Goal: Information Seeking & Learning: Learn about a topic

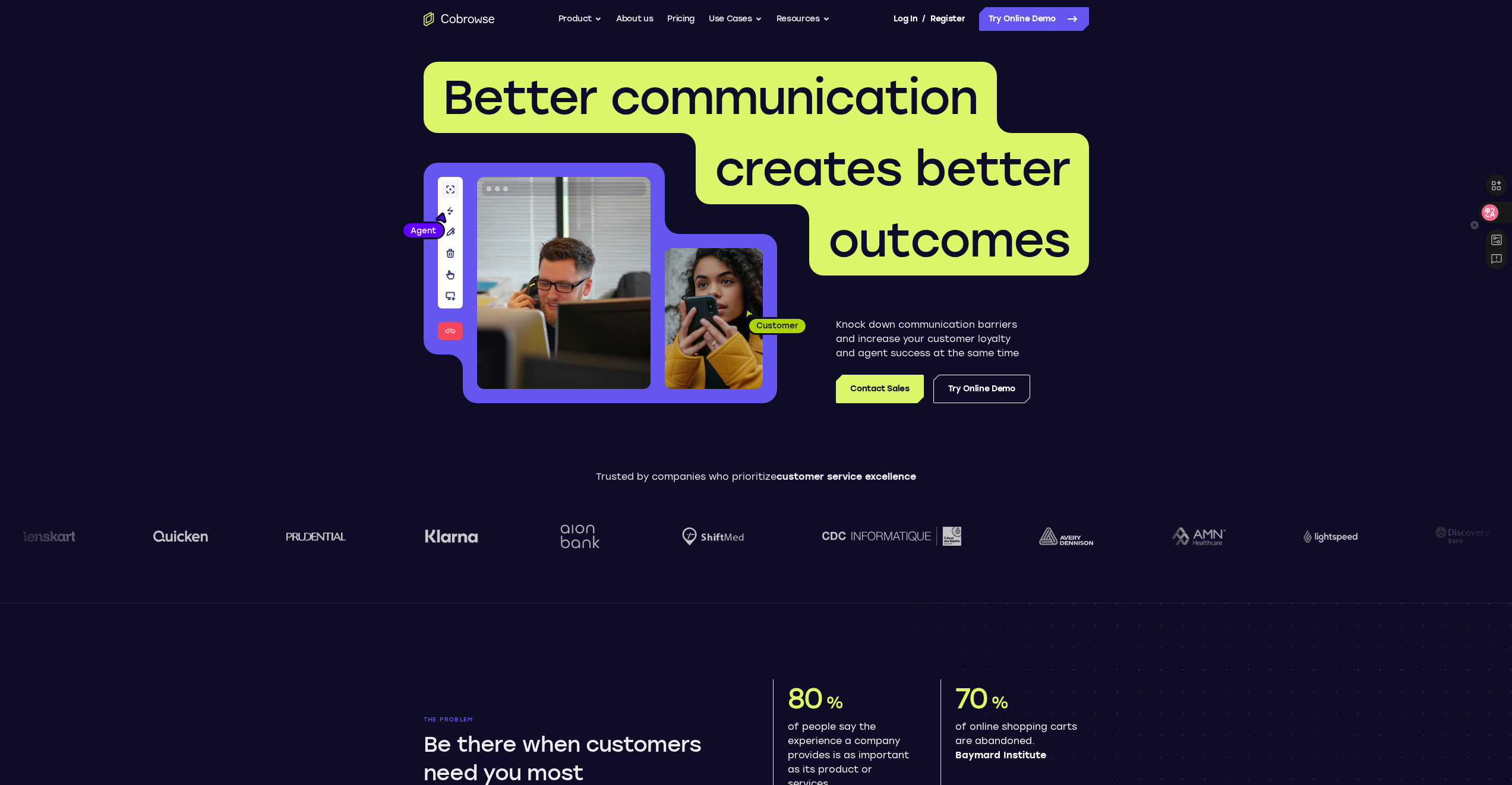
click at [1498, 211] on div at bounding box center [1494, 212] width 32 height 21
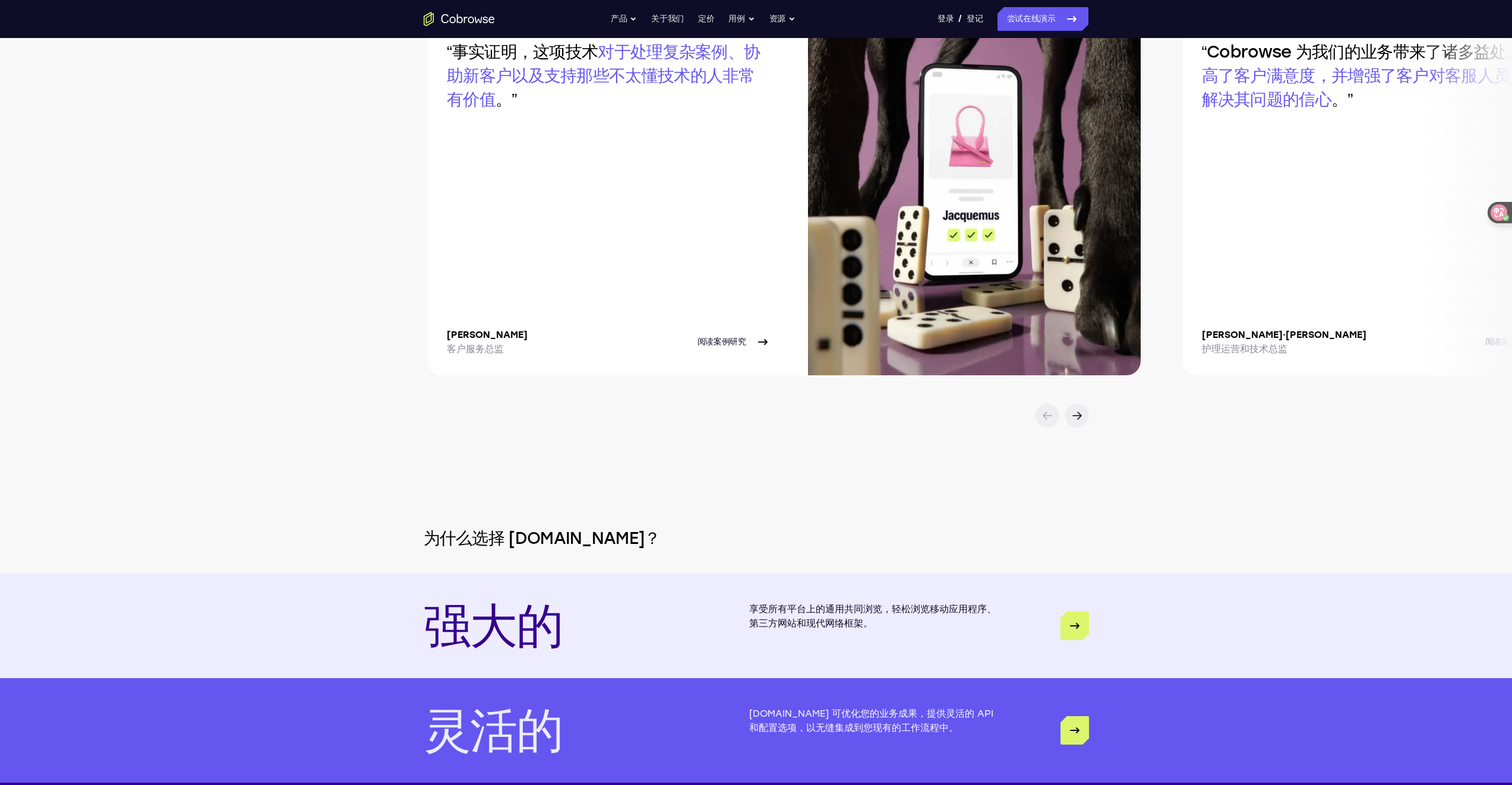
scroll to position [2812, 0]
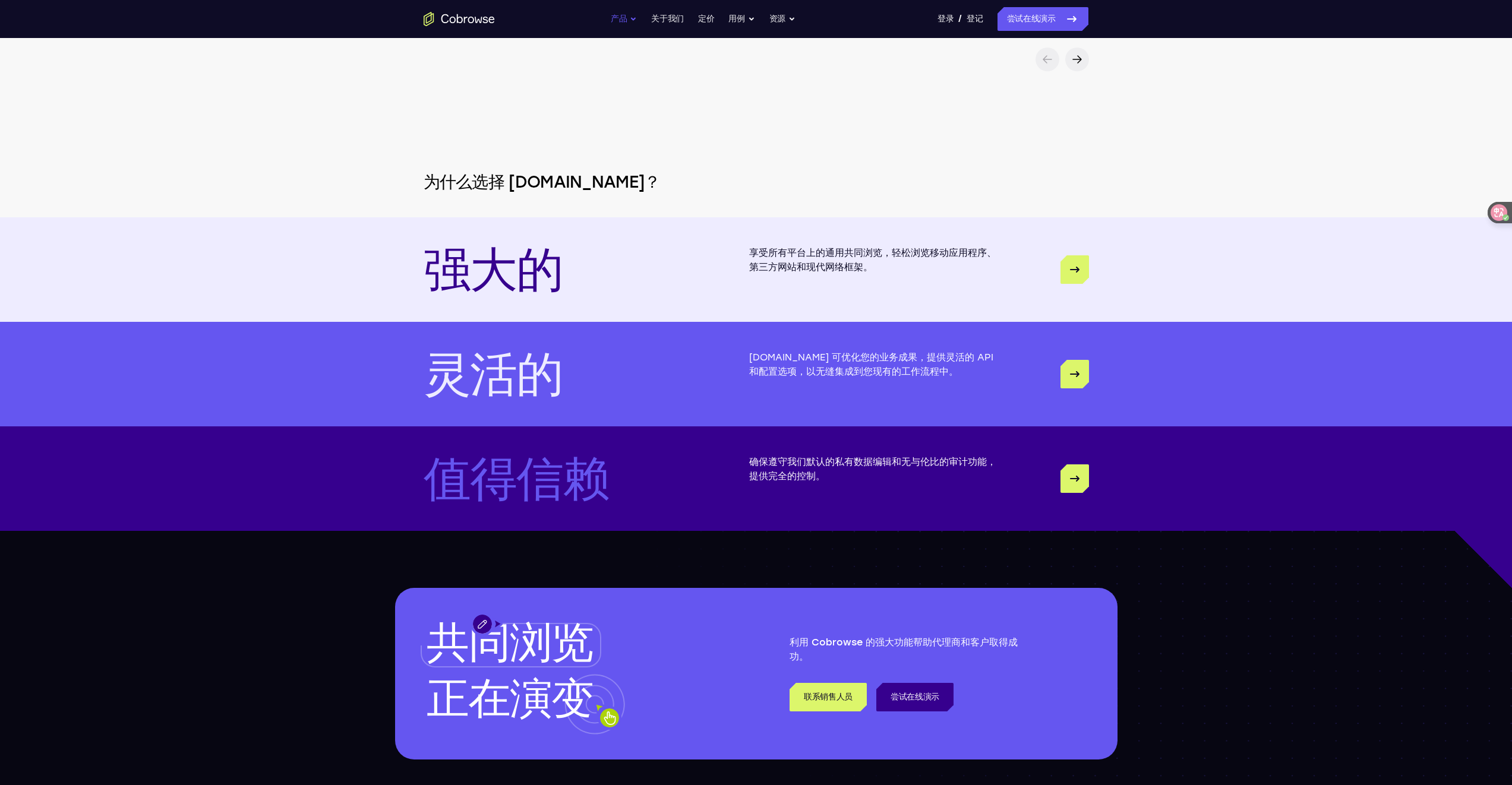
click at [622, 19] on font "产品" at bounding box center [618, 19] width 16 height 10
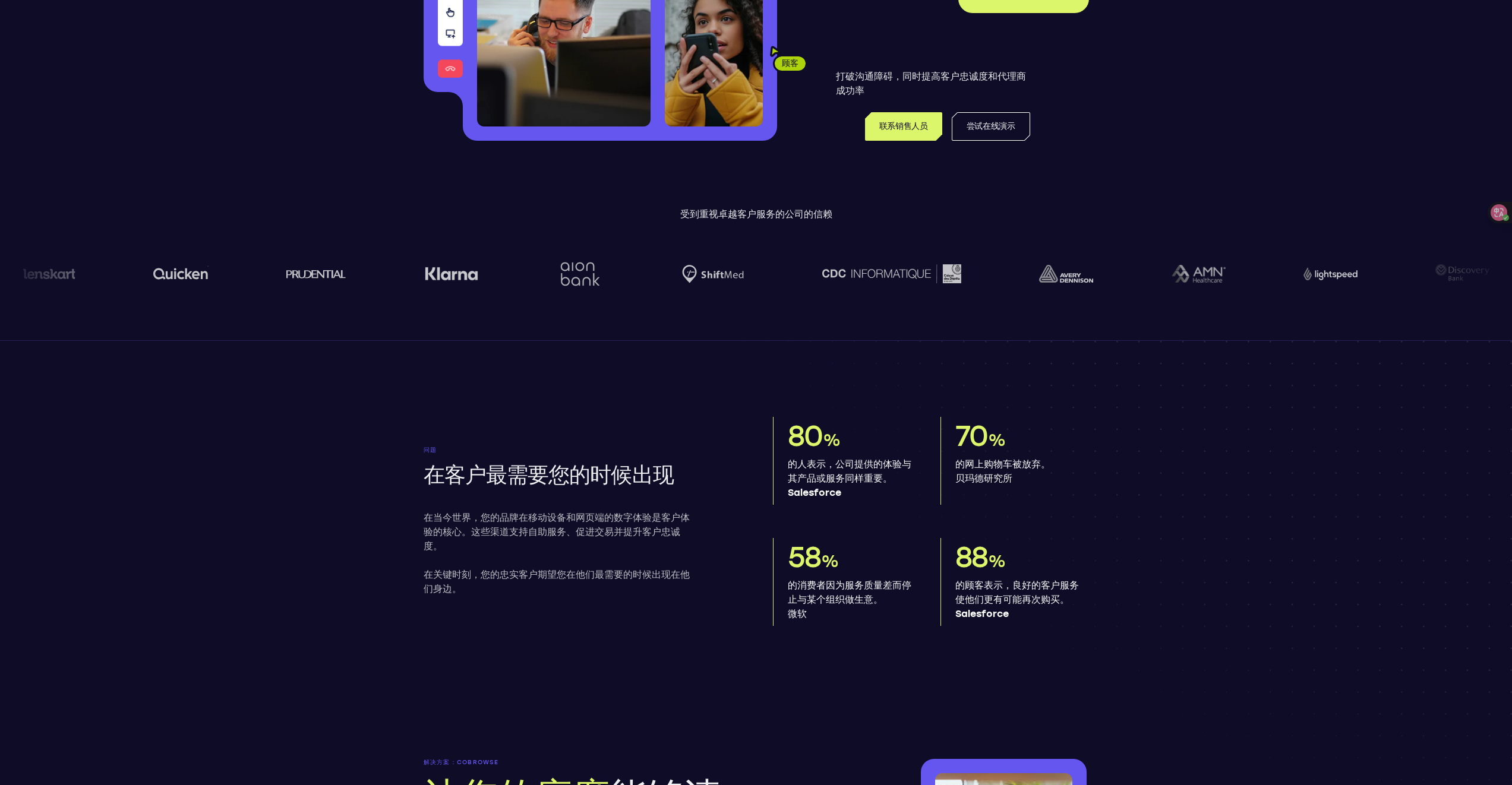
scroll to position [0, 0]
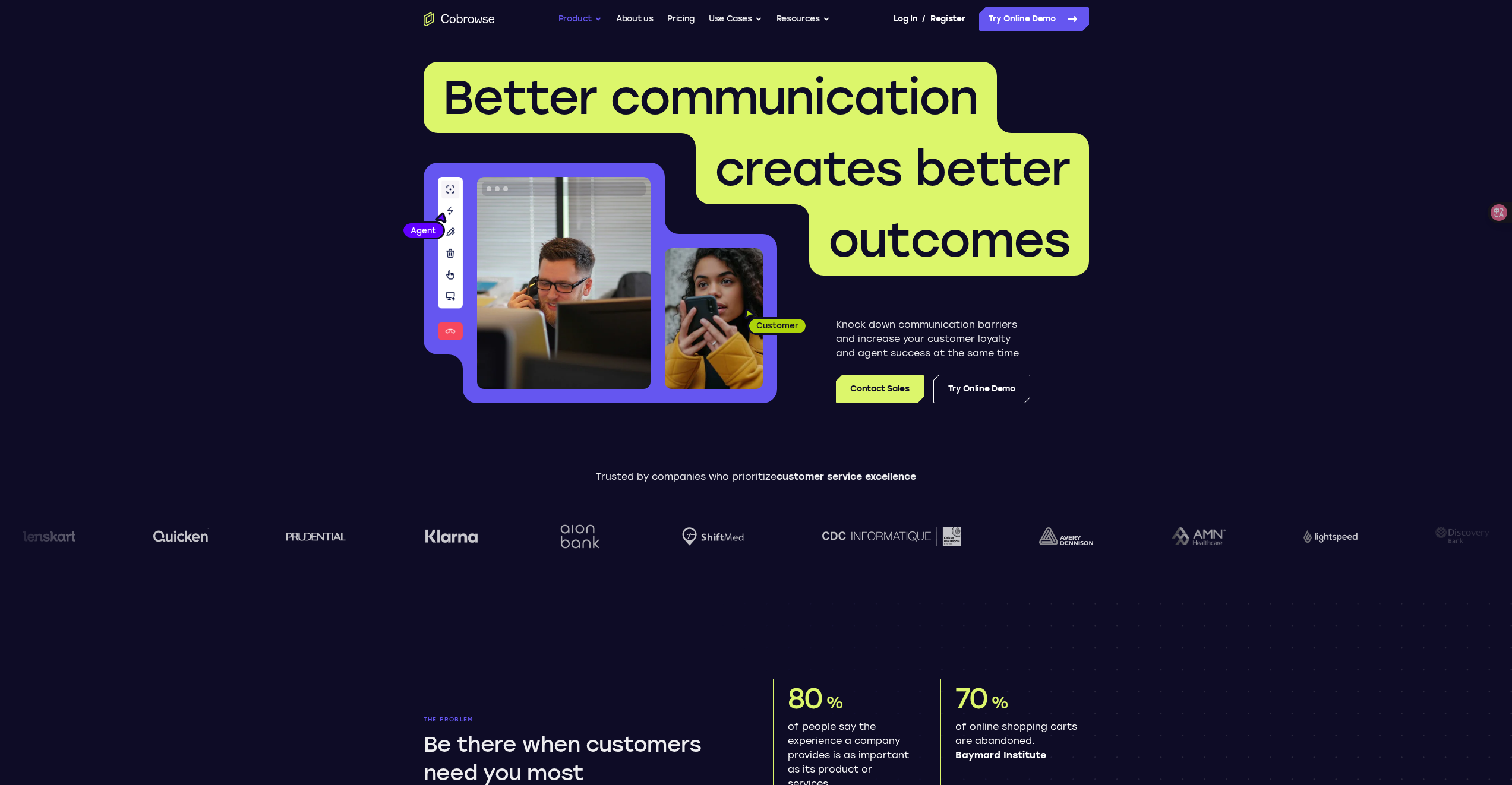
click at [596, 21] on button "Product" at bounding box center [580, 19] width 44 height 24
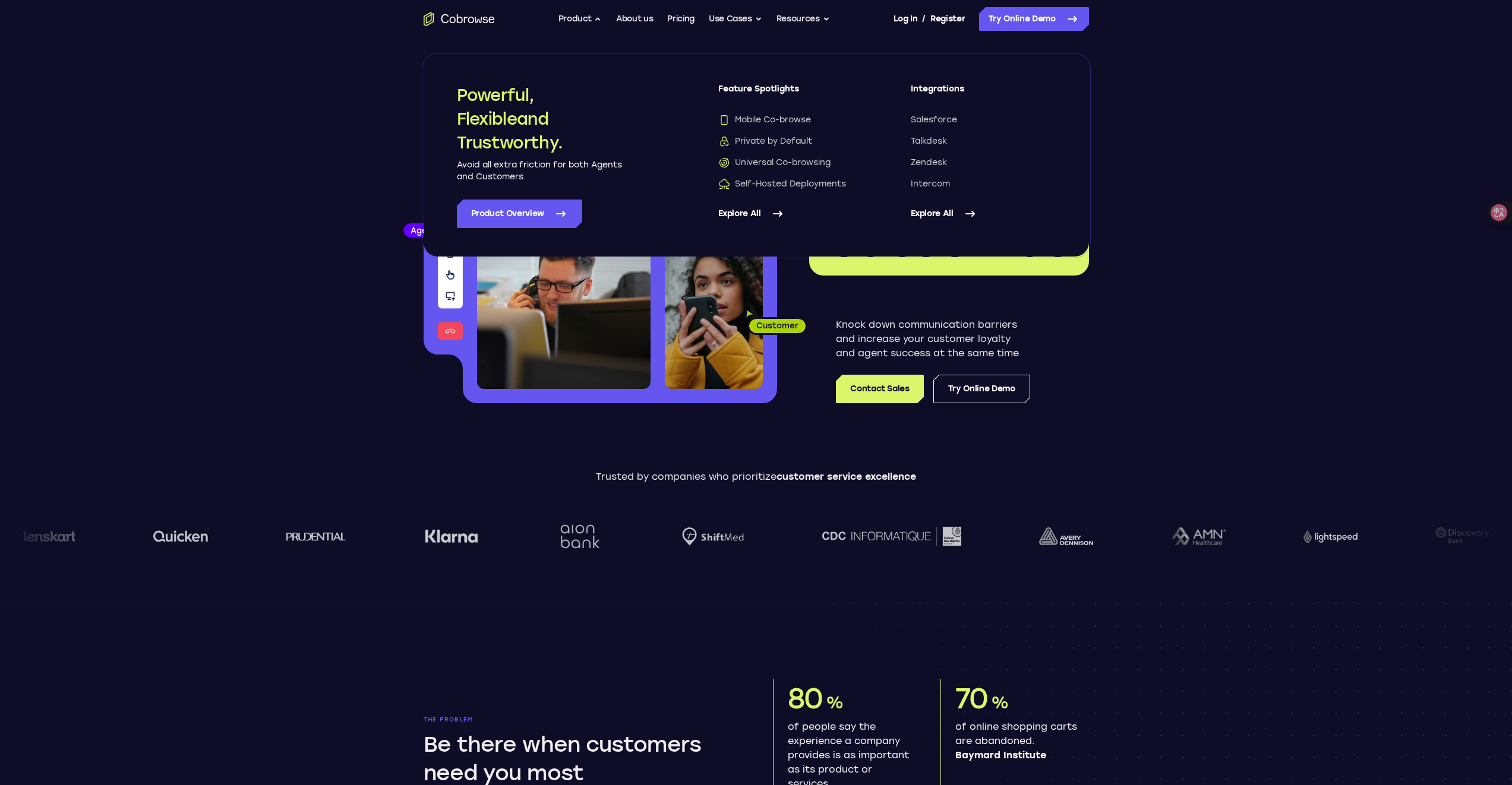
click at [751, 215] on link "Explore All" at bounding box center [791, 214] width 145 height 29
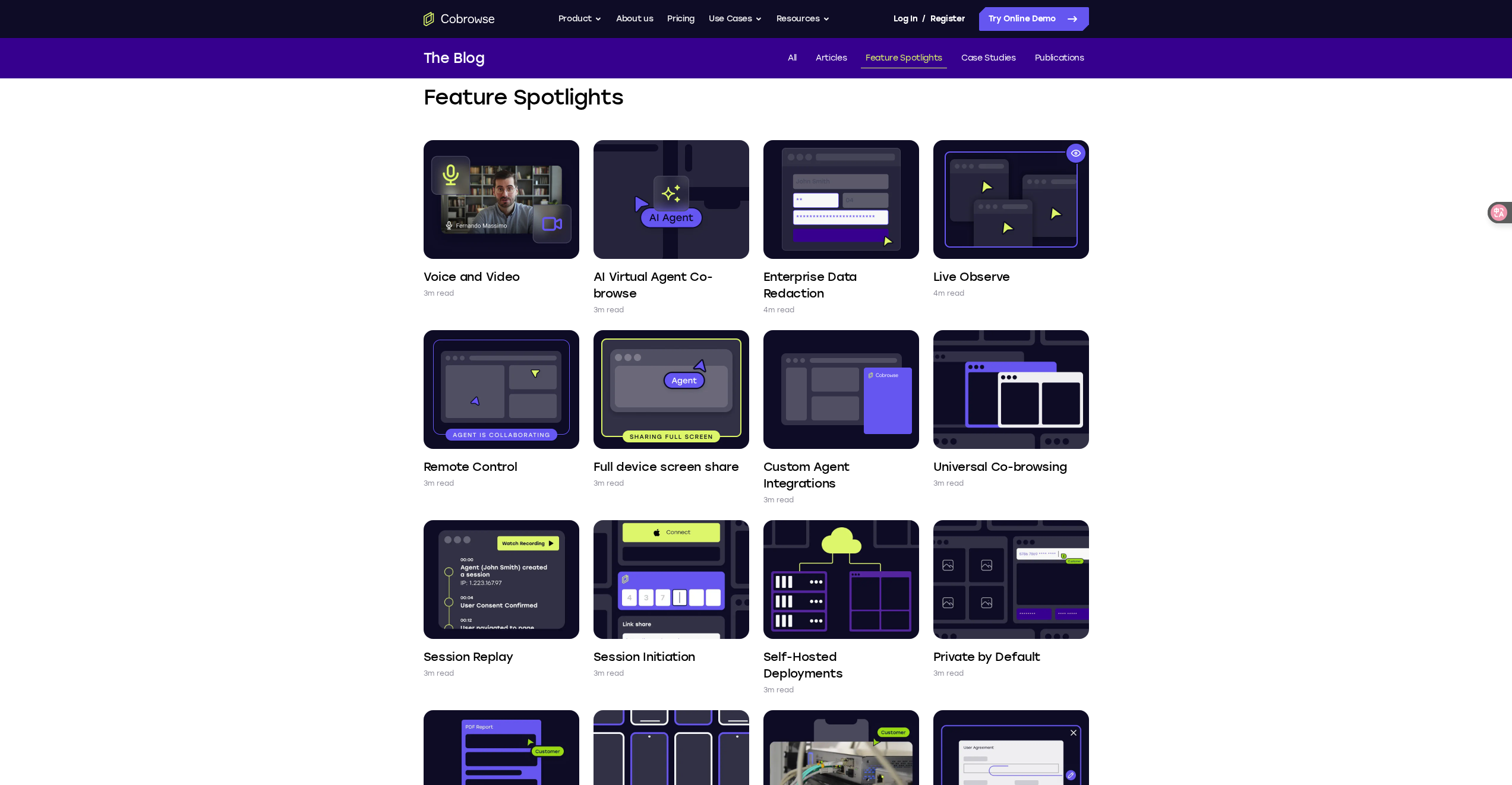
scroll to position [97, 0]
